Goal: Task Accomplishment & Management: Complete application form

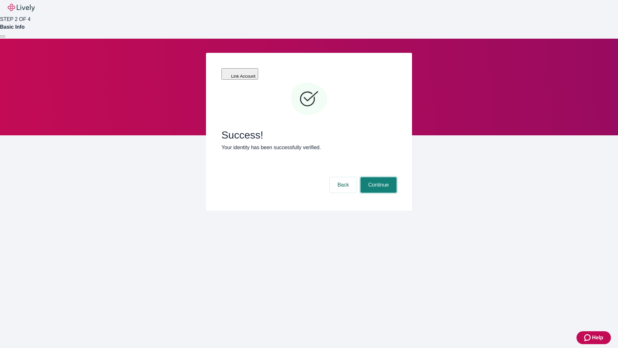
click at [378, 177] on button "Continue" at bounding box center [379, 184] width 36 height 15
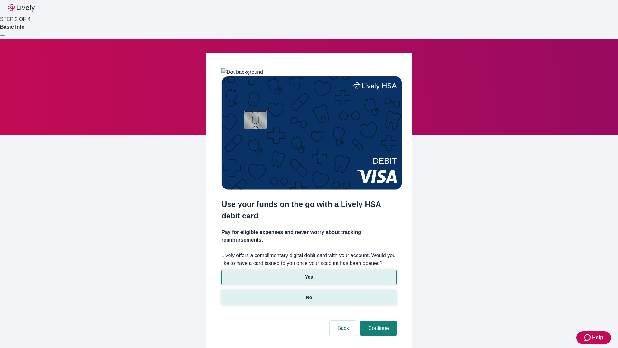
click at [309, 294] on p "No" at bounding box center [309, 297] width 6 height 7
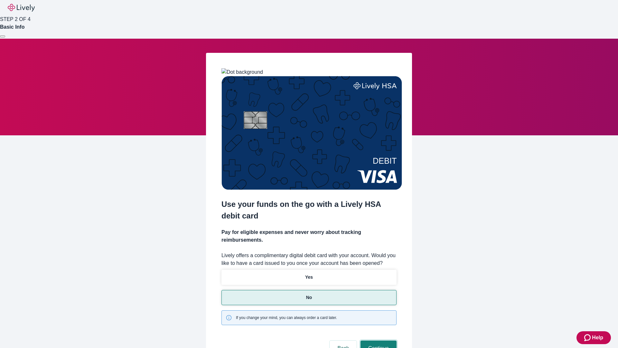
click at [378, 340] on button "Continue" at bounding box center [379, 347] width 36 height 15
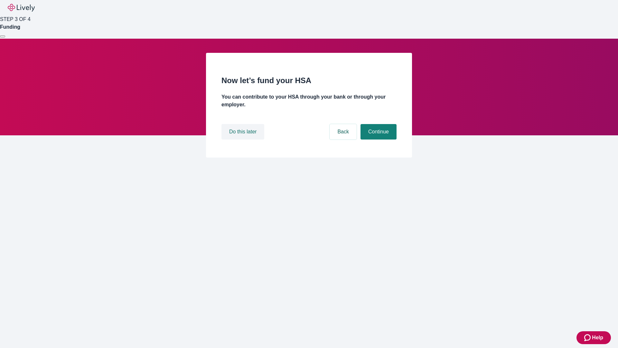
click at [244, 139] on button "Do this later" at bounding box center [243, 131] width 43 height 15
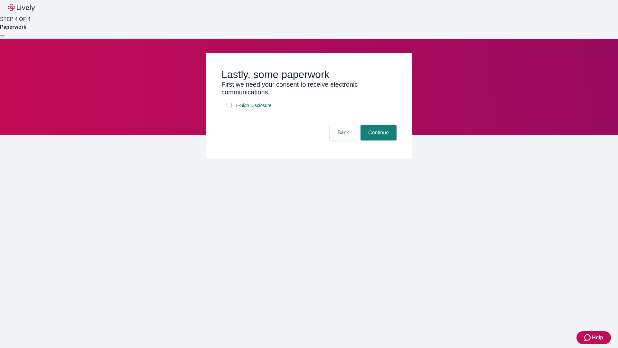
click at [229, 108] on input "E-Sign Disclosure" at bounding box center [229, 105] width 5 height 5
checkbox input "true"
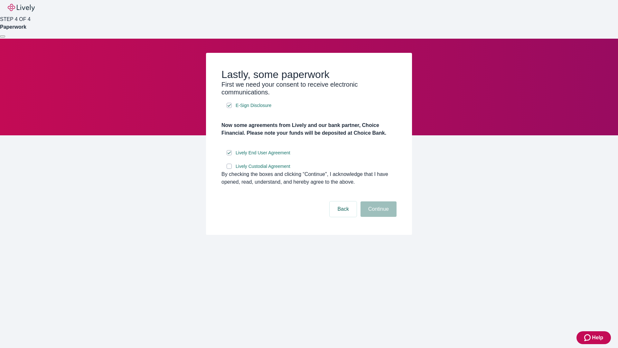
click at [229, 169] on input "Lively Custodial Agreement" at bounding box center [229, 166] width 5 height 5
checkbox input "true"
click at [378, 217] on button "Continue" at bounding box center [379, 208] width 36 height 15
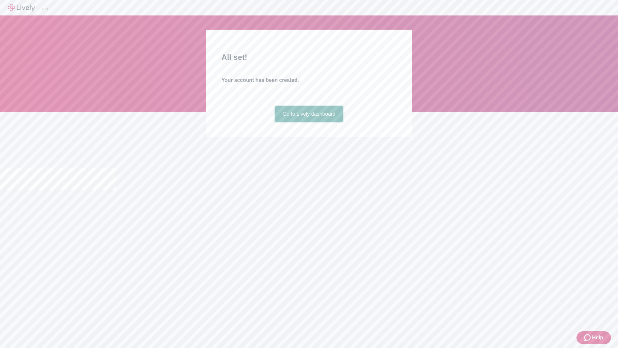
click at [309, 122] on link "Go to Lively dashboard" at bounding box center [309, 113] width 69 height 15
